Goal: Information Seeking & Learning: Learn about a topic

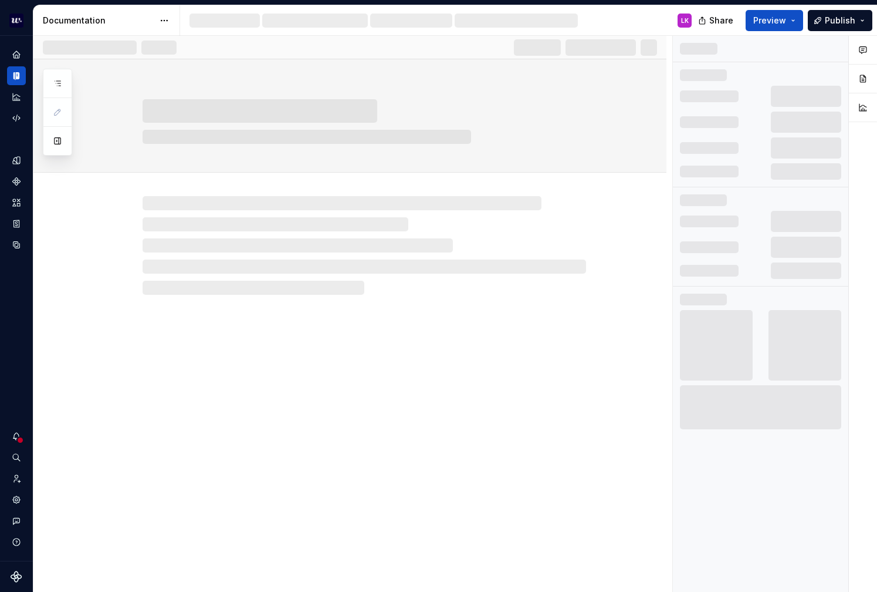
click at [69, 86] on div at bounding box center [57, 112] width 29 height 87
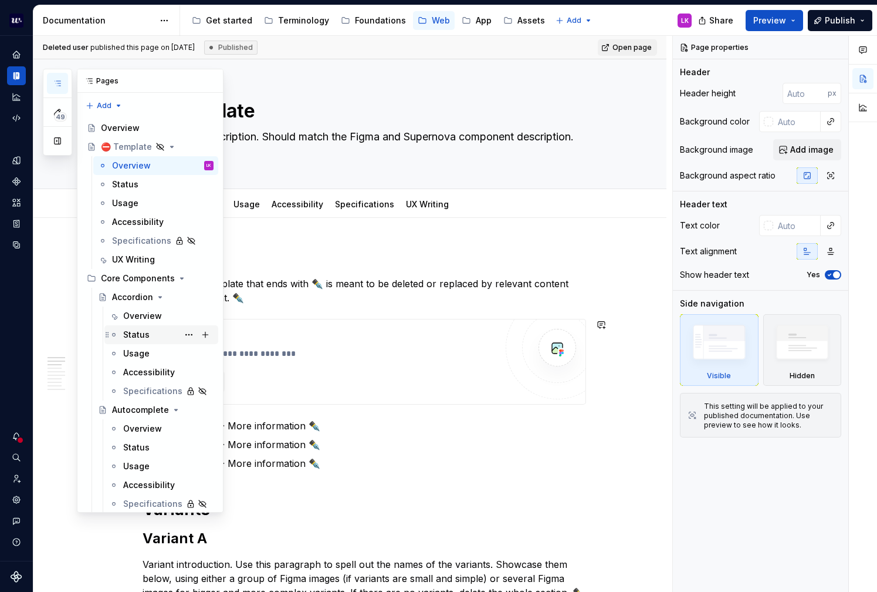
scroll to position [22, 0]
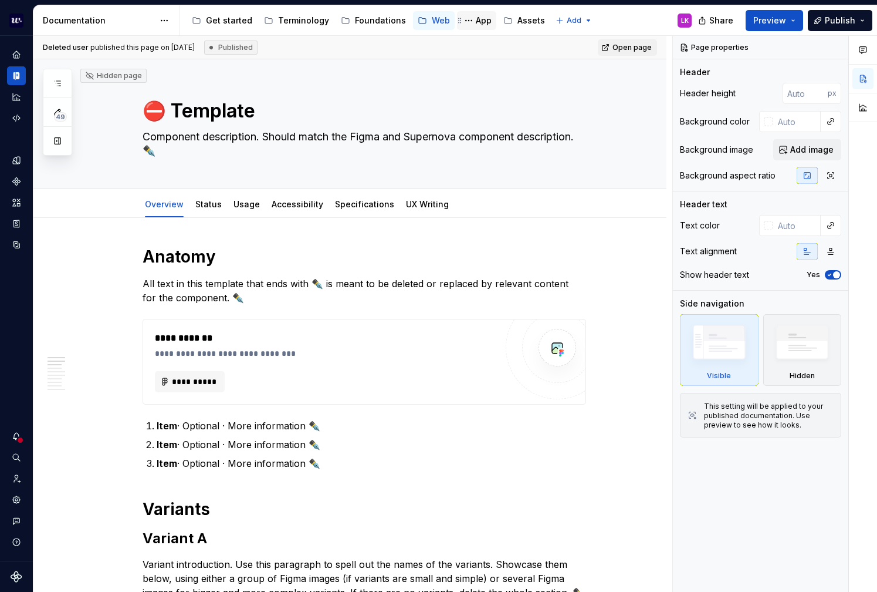
click at [476, 21] on div "App" at bounding box center [484, 21] width 16 height 12
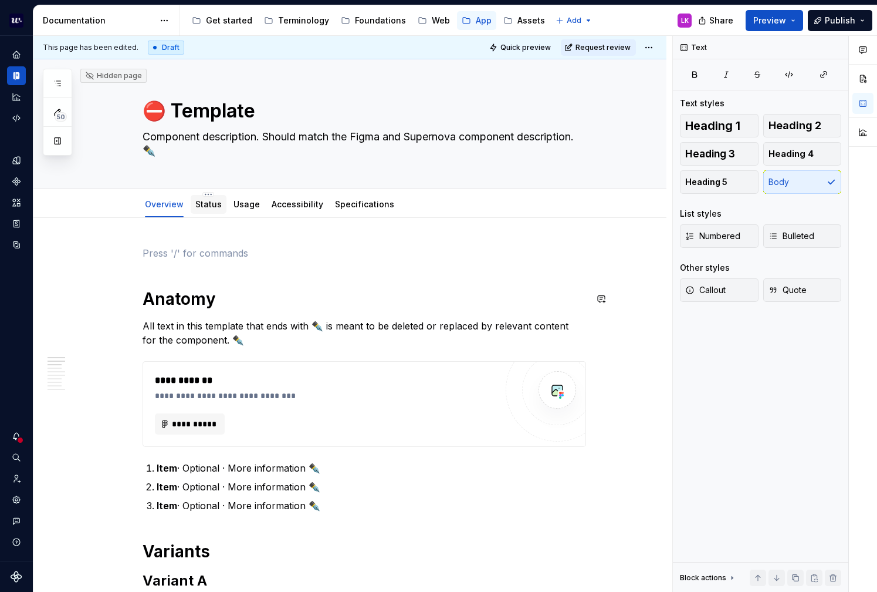
click at [209, 199] on link "Status" at bounding box center [208, 204] width 26 height 10
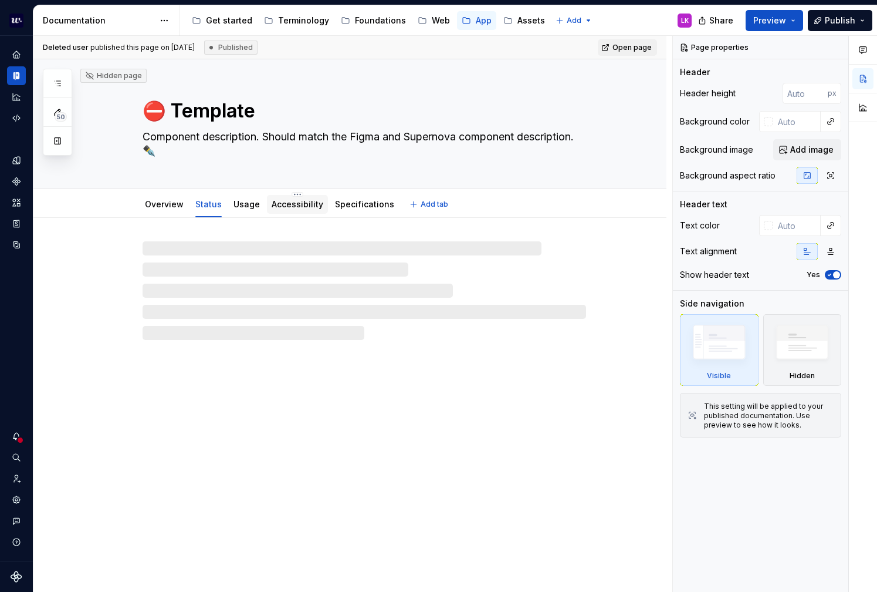
click at [281, 198] on div "Accessibility" at bounding box center [298, 204] width 52 height 12
click at [354, 204] on link "Specifications" at bounding box center [364, 204] width 59 height 10
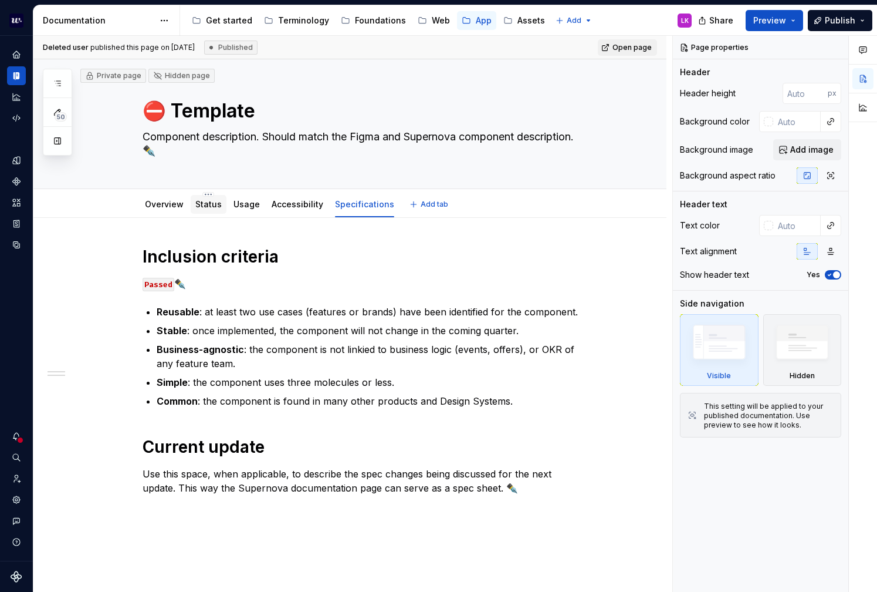
click at [207, 209] on div "Status" at bounding box center [208, 204] width 26 height 12
click at [243, 208] on link "Usage" at bounding box center [247, 204] width 26 height 10
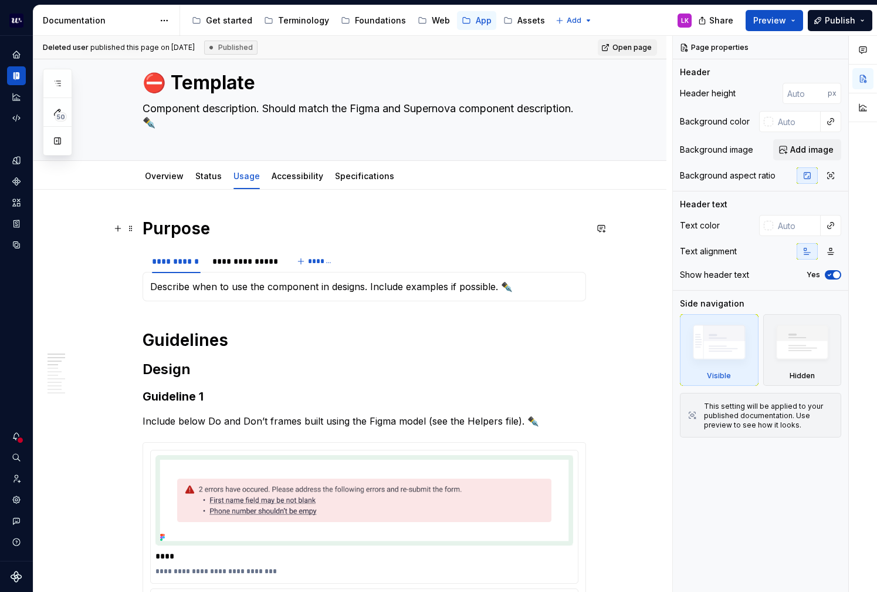
scroll to position [29, 0]
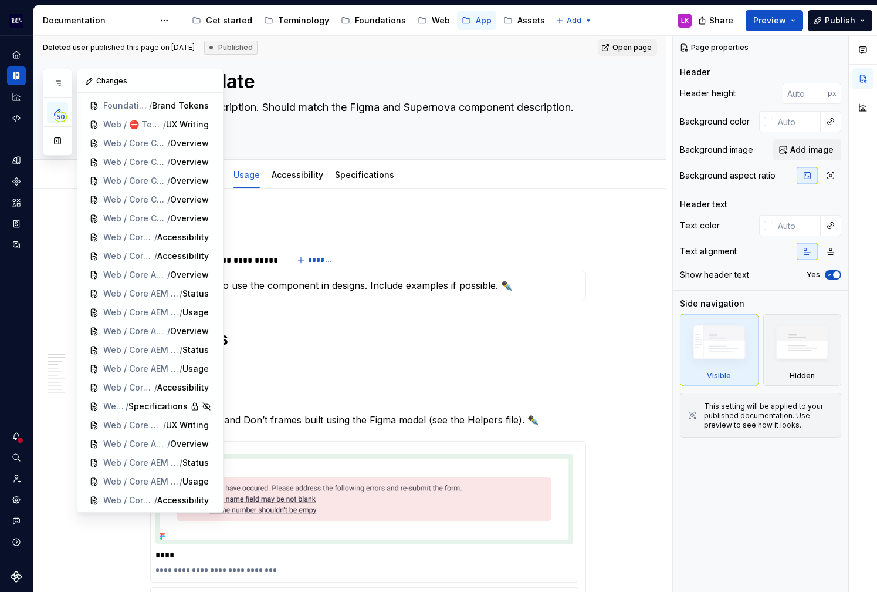
click at [67, 94] on div "50" at bounding box center [57, 112] width 29 height 87
click at [60, 82] on icon "button" at bounding box center [57, 83] width 9 height 9
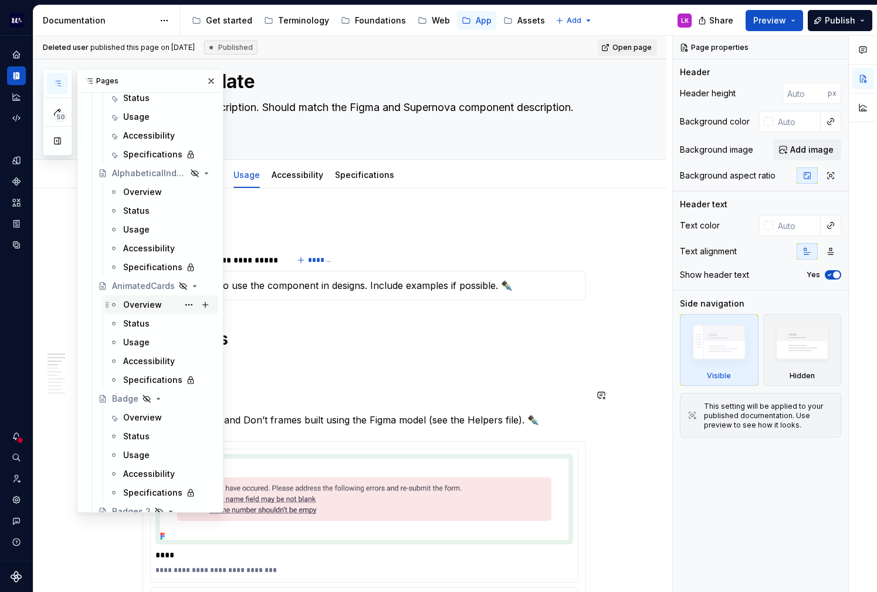
scroll to position [388, 0]
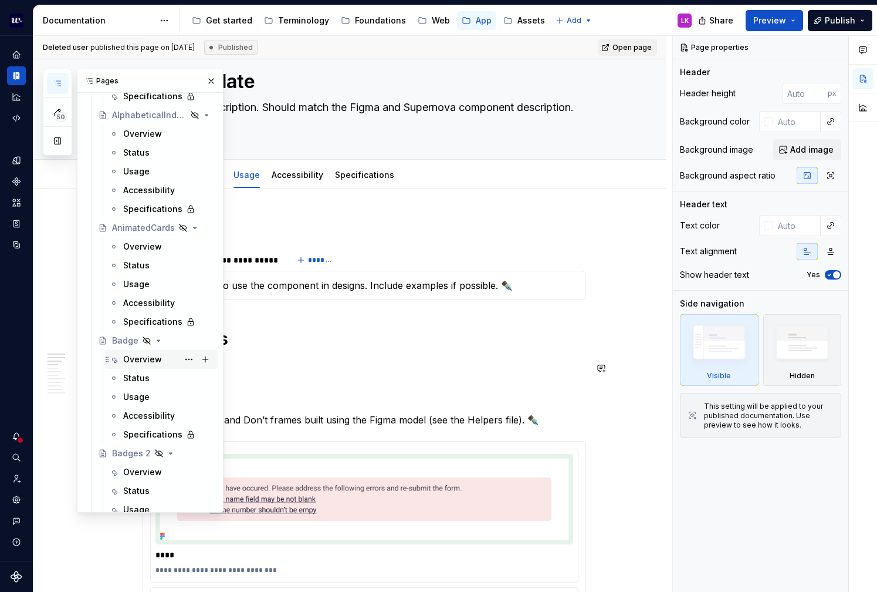
click at [159, 360] on div "Overview" at bounding box center [142, 359] width 39 height 12
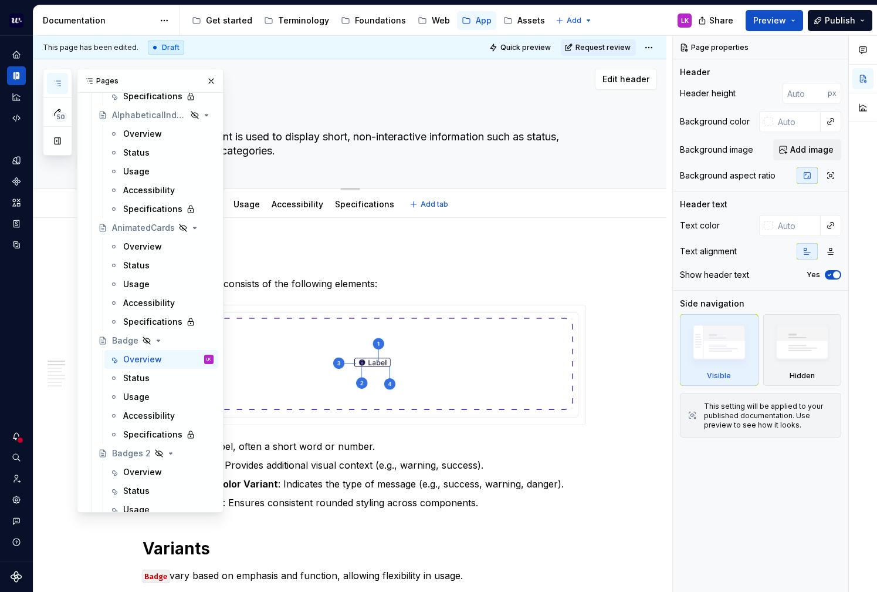
click at [343, 178] on div "Badge Badge component is used to display short, non-interactive information suc…" at bounding box center [365, 123] width 444 height 129
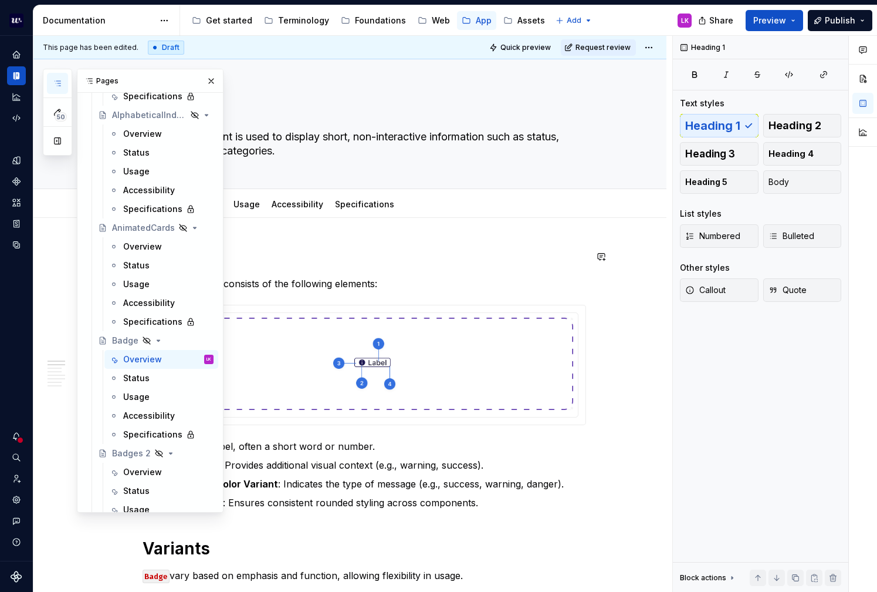
click at [306, 261] on h1 "Anatomy" at bounding box center [365, 256] width 444 height 21
click at [211, 81] on button "button" at bounding box center [211, 81] width 16 height 16
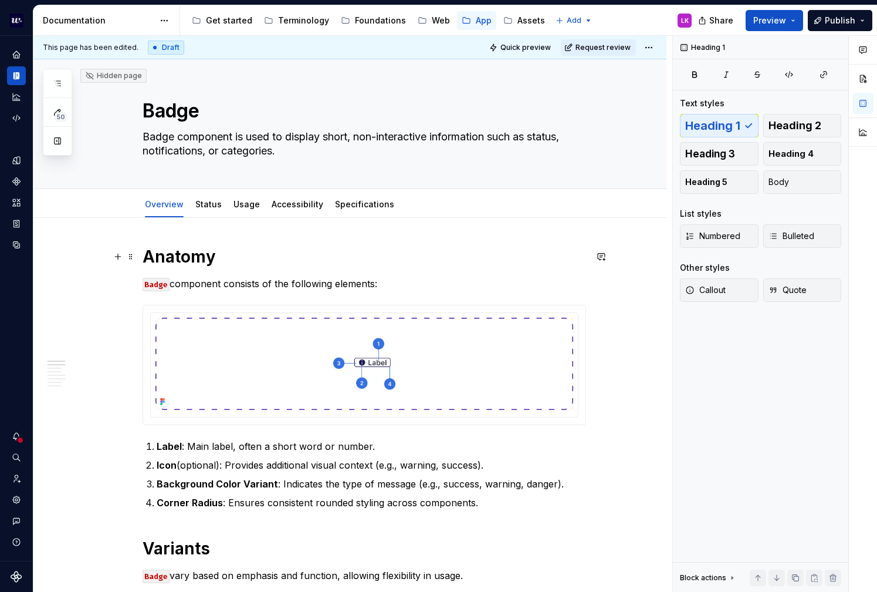
drag, startPoint x: 143, startPoint y: 103, endPoint x: 241, endPoint y: 261, distance: 186.1
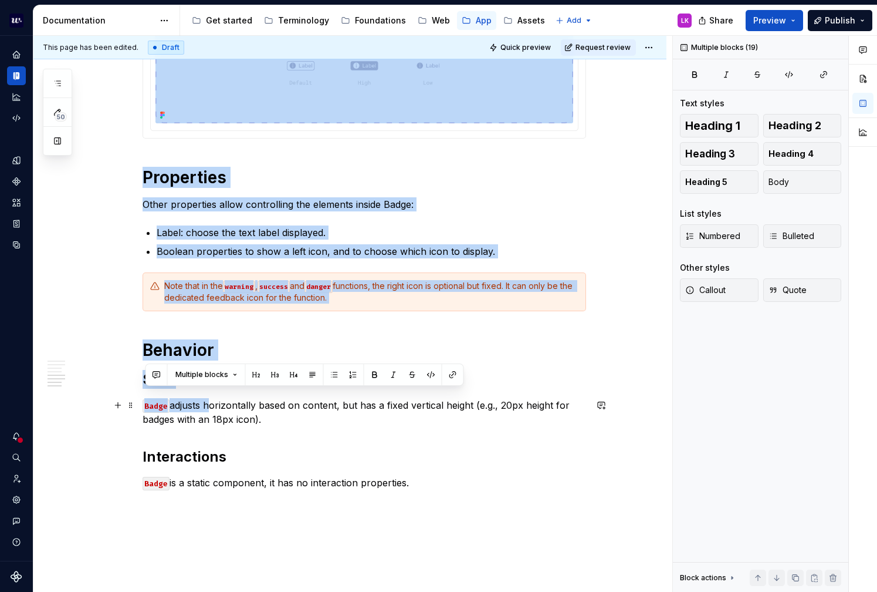
scroll to position [1066, 0]
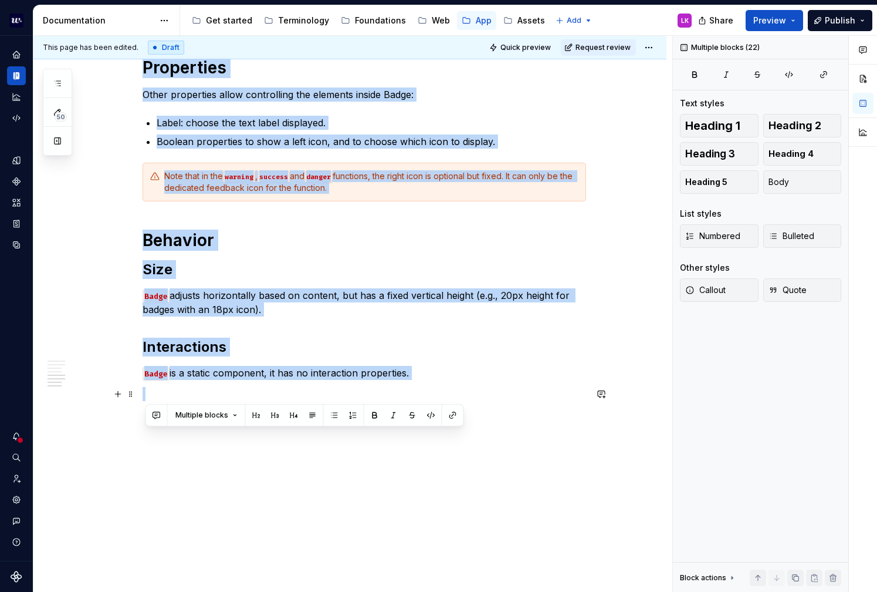
drag, startPoint x: 147, startPoint y: 251, endPoint x: 468, endPoint y: 395, distance: 352.3
copy div "Anatomy Badge component consists of the following elements: Label : Main label,…"
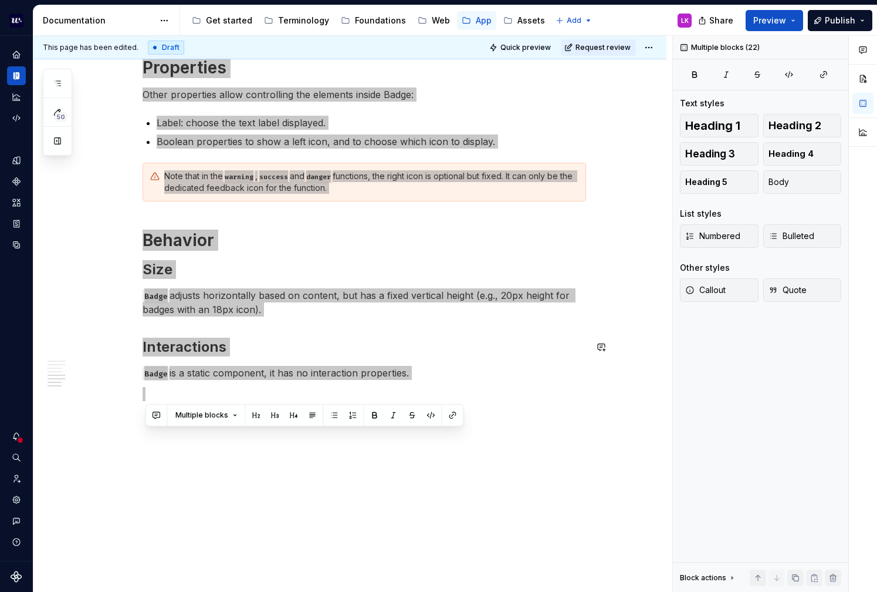
type textarea "*"
